Goal: Task Accomplishment & Management: Use online tool/utility

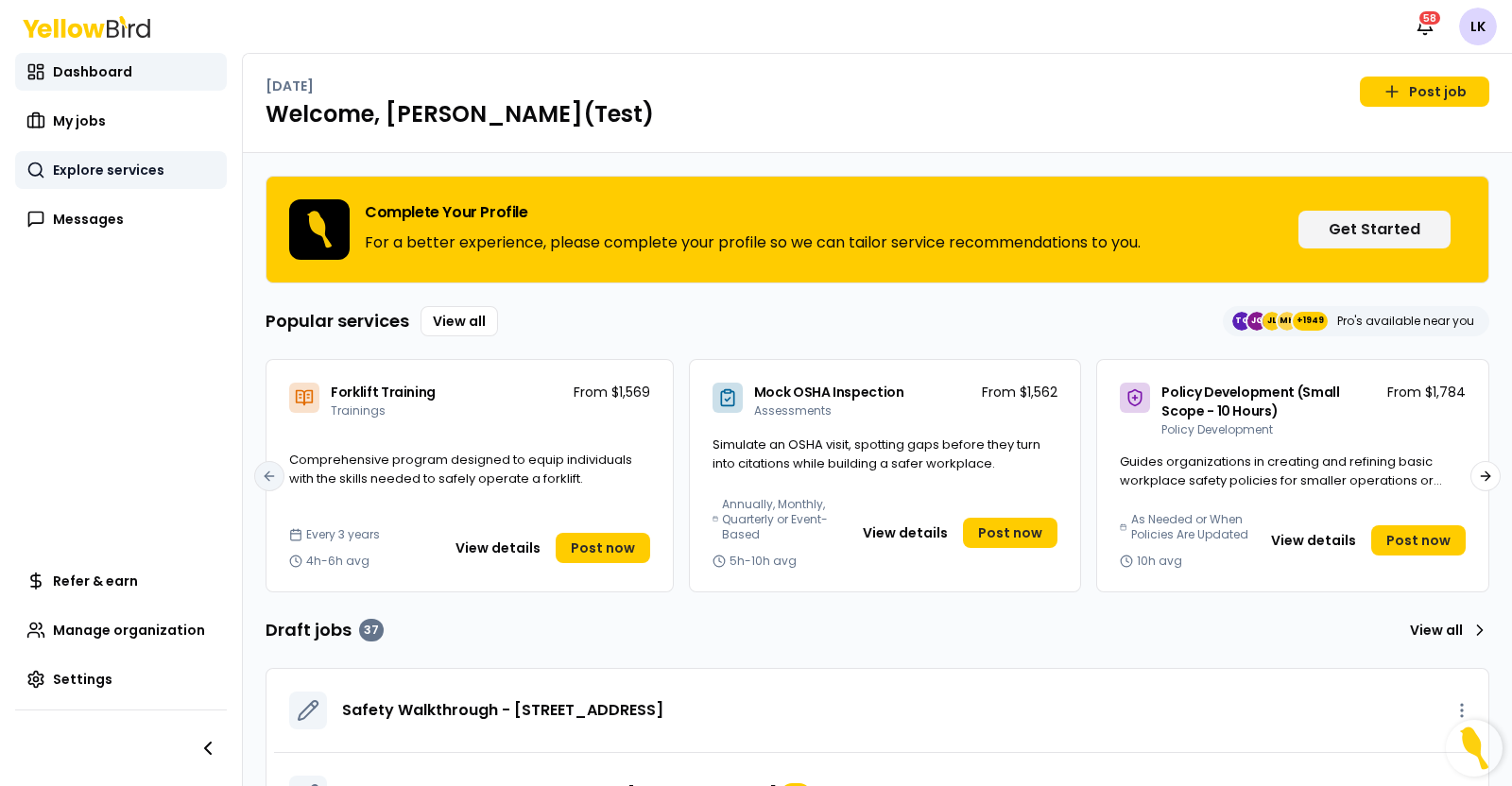
click at [104, 180] on link "Explore services" at bounding box center [121, 170] width 212 height 38
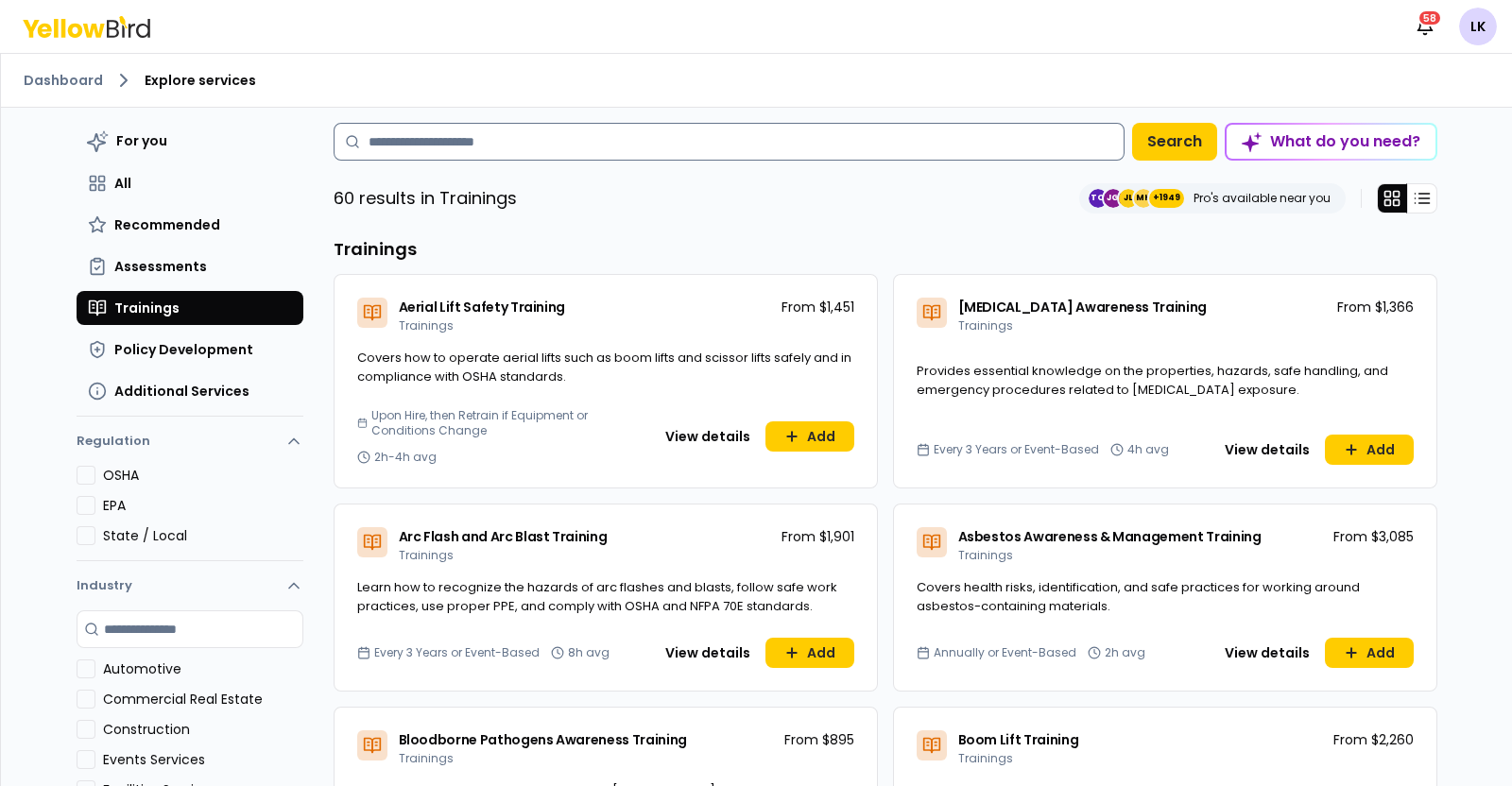
click at [637, 144] on input at bounding box center [729, 141] width 791 height 38
click at [638, 142] on input at bounding box center [729, 141] width 791 height 38
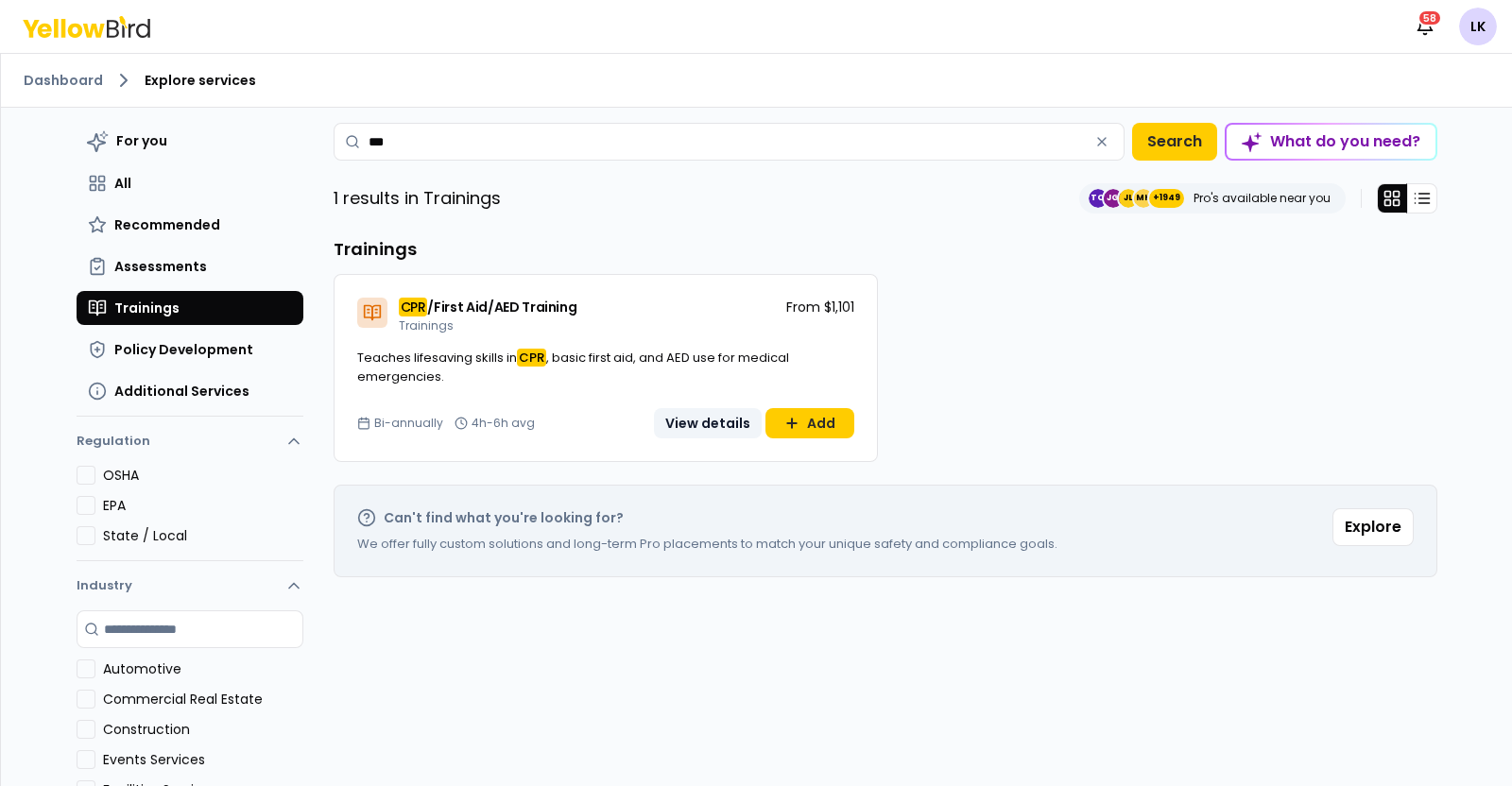
type input "***"
click at [674, 431] on button "View details" at bounding box center [707, 423] width 108 height 30
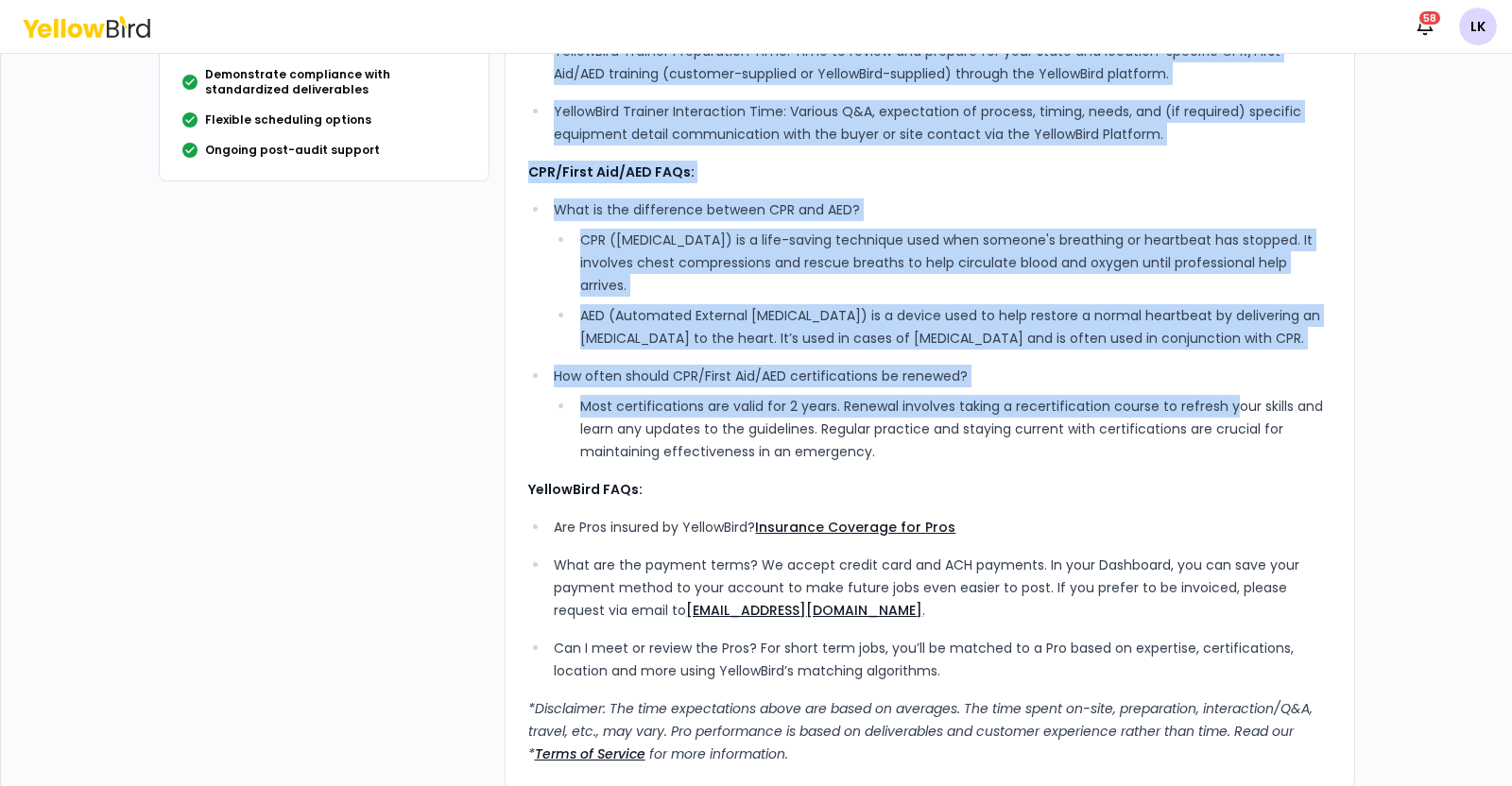
scroll to position [478, 0]
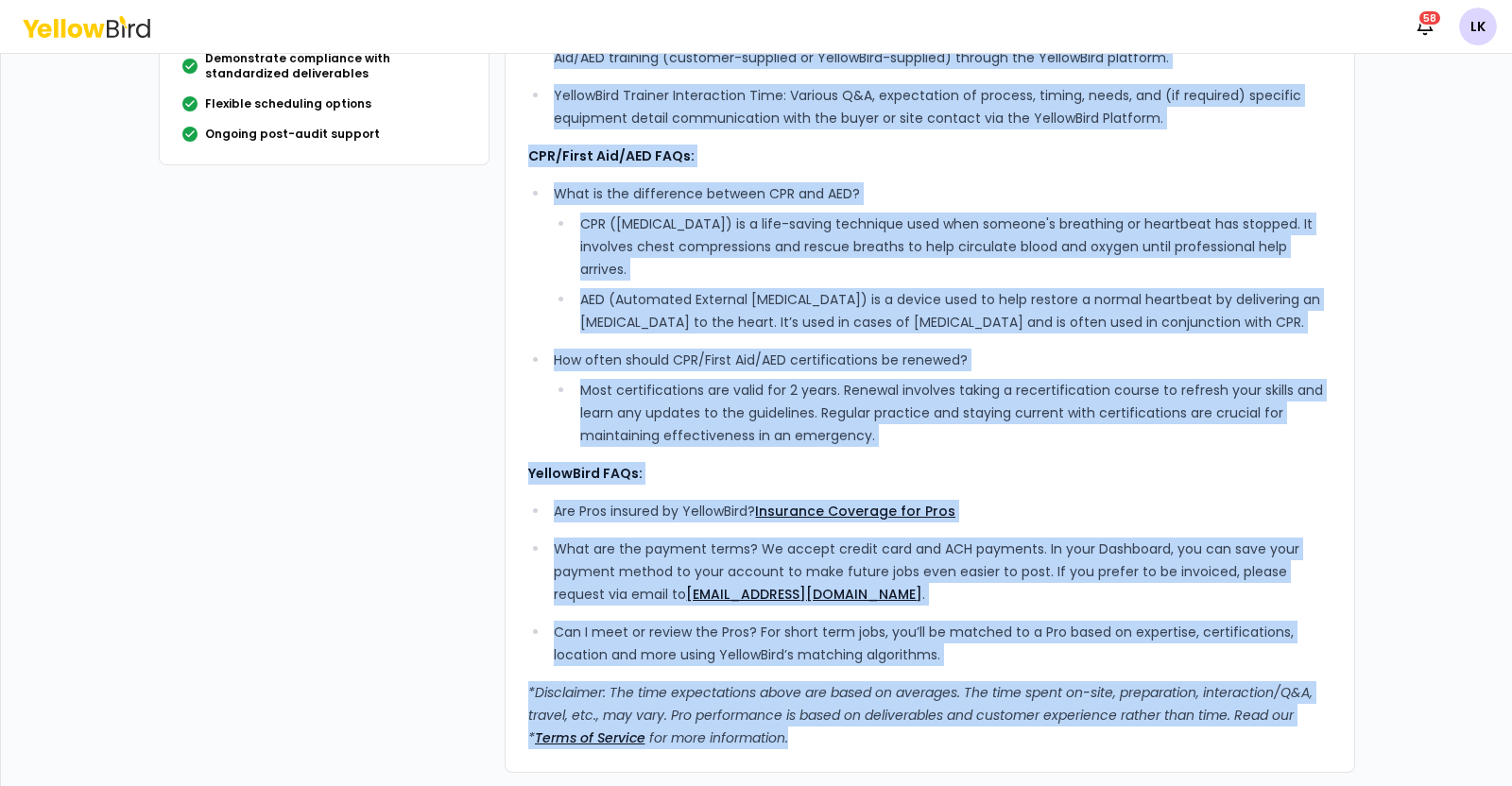
drag, startPoint x: 513, startPoint y: 163, endPoint x: 1309, endPoint y: 752, distance: 990.2
click at [1223, 751] on div "What’s Included: Comprehensive, experienced, standards-based instruction, ensur…" at bounding box center [930, 208] width 850 height 1128
copy div "Lore’i Dolorsit: Ametconsectet, adipiscinge, seddoeius-tempo incididuntu, labor…"
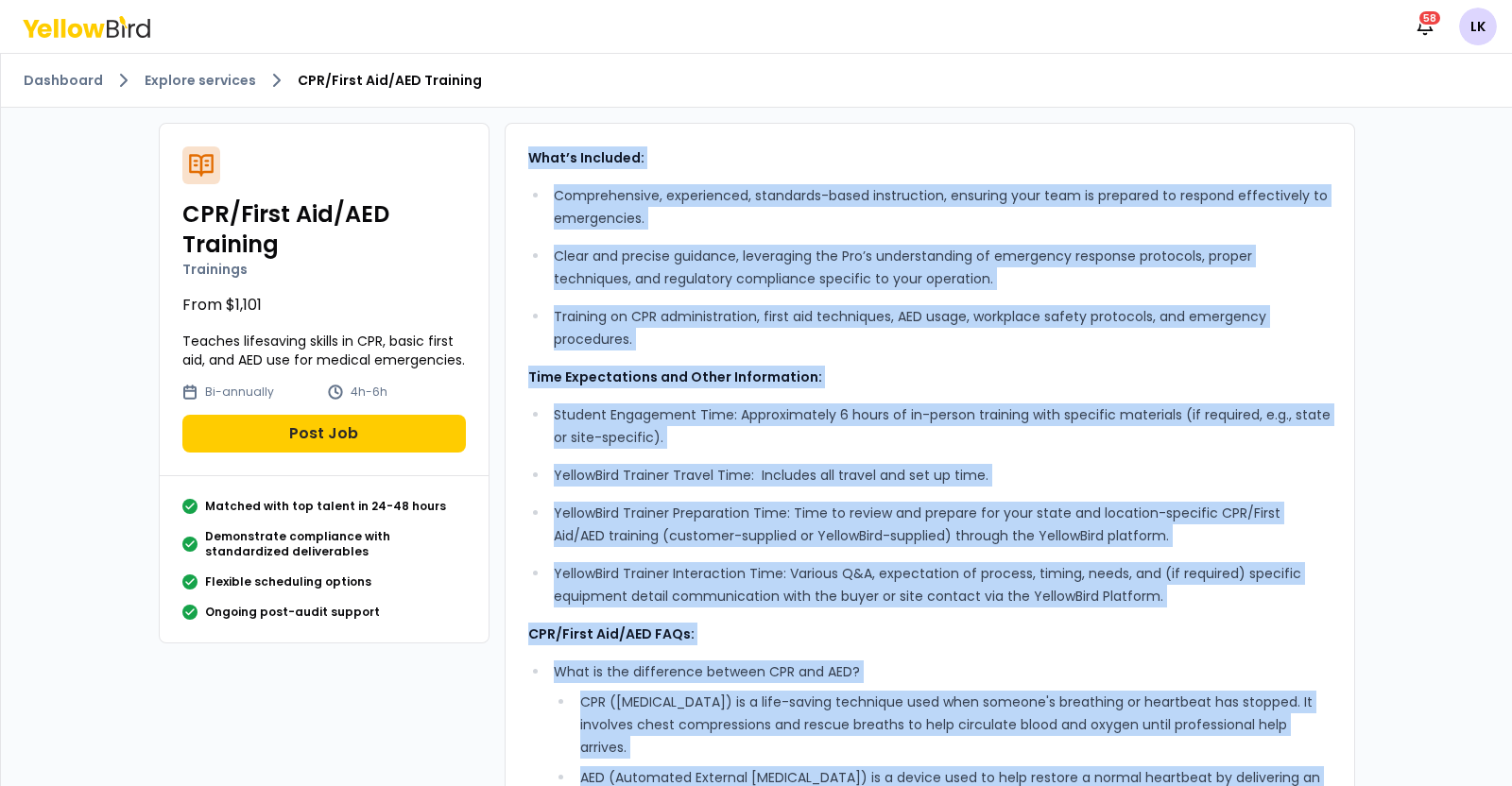
scroll to position [0, 0]
click at [936, 361] on div "What’s Included: Comprehensive, experienced, standards-based instruction, ensur…" at bounding box center [929, 687] width 803 height 1081
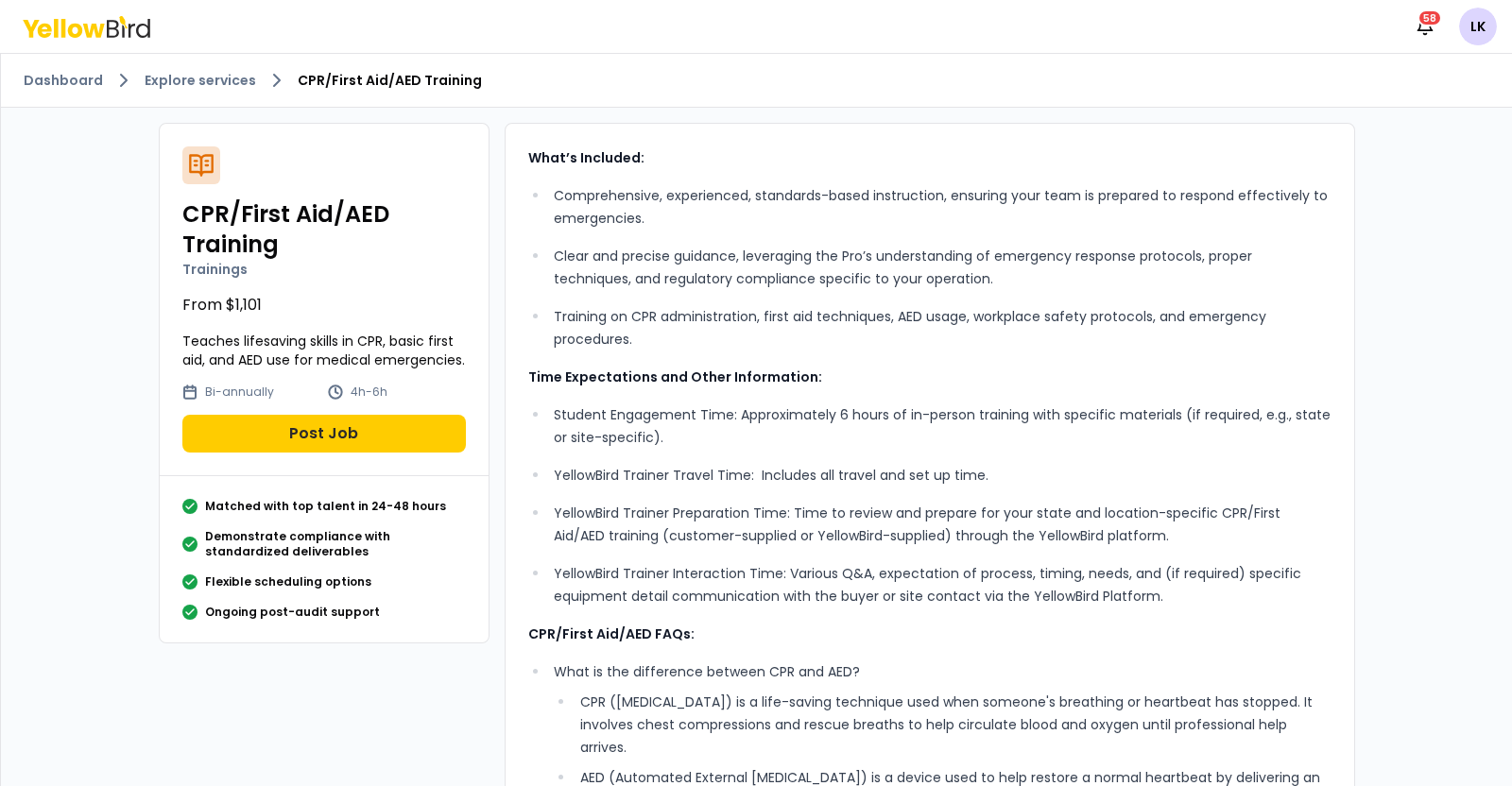
click at [259, 209] on h2 "CPR/First Aid/AED Training" at bounding box center [324, 229] width 283 height 61
